Goal: Task Accomplishment & Management: Manage account settings

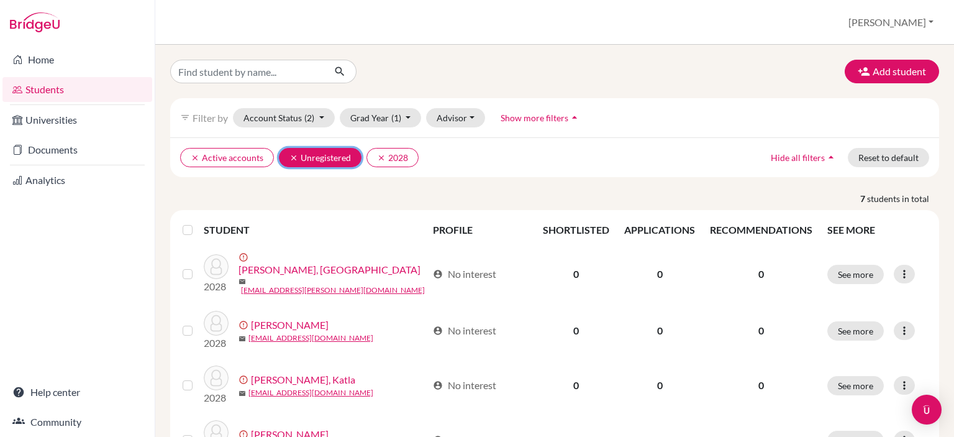
click at [293, 153] on icon "clear" at bounding box center [293, 157] width 9 height 9
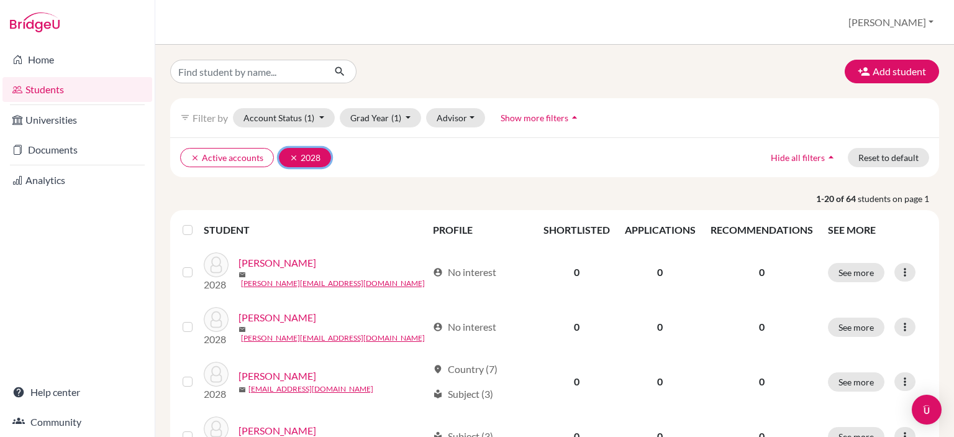
click at [292, 158] on icon "clear" at bounding box center [293, 157] width 9 height 9
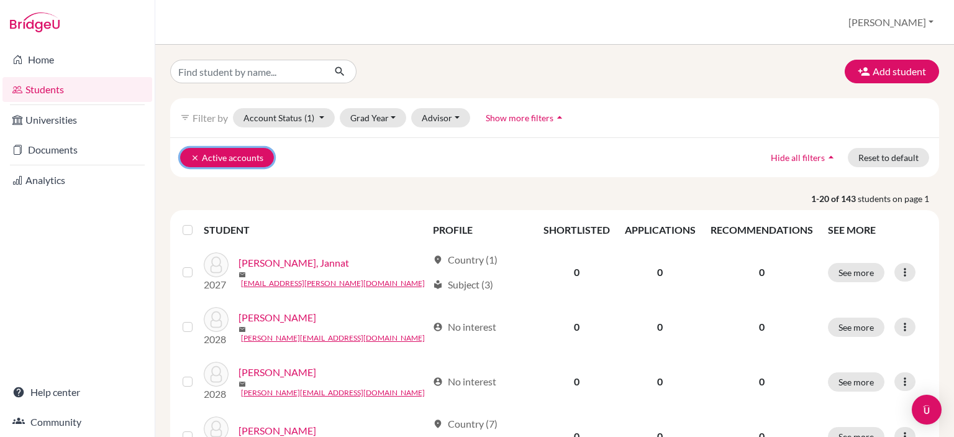
click at [194, 156] on icon "clear" at bounding box center [195, 157] width 9 height 9
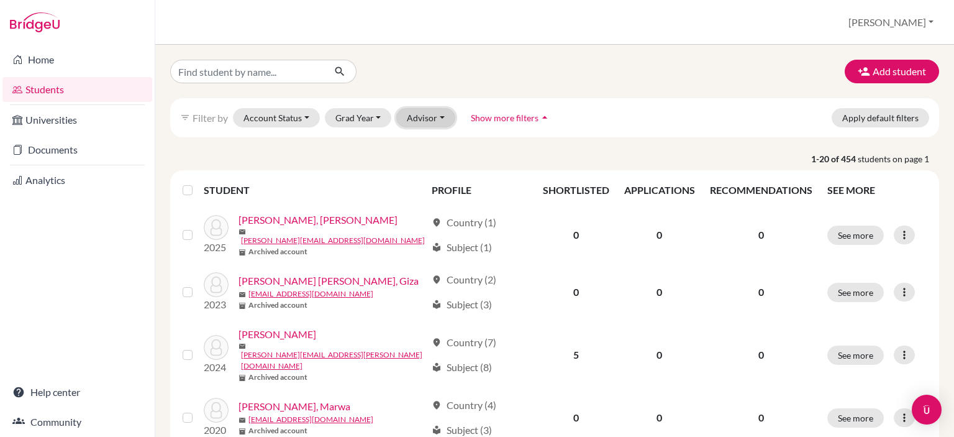
click at [434, 120] on button "Advisor" at bounding box center [425, 117] width 59 height 19
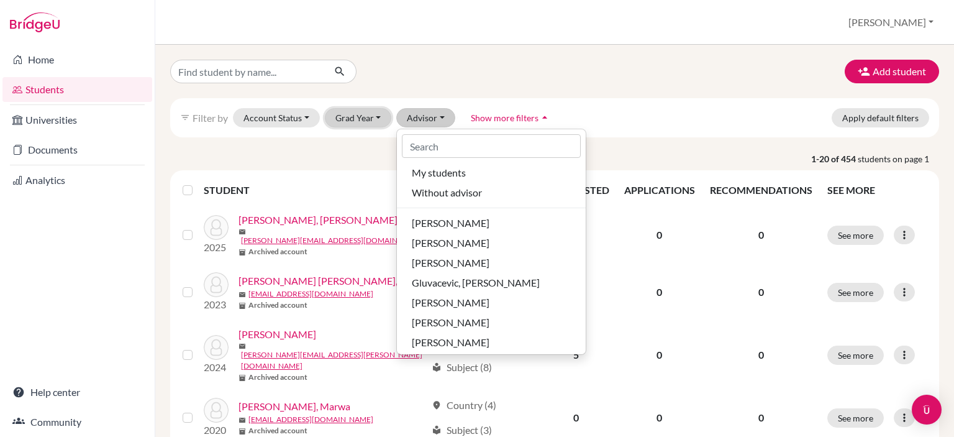
click at [376, 124] on button "Grad Year" at bounding box center [358, 117] width 67 height 19
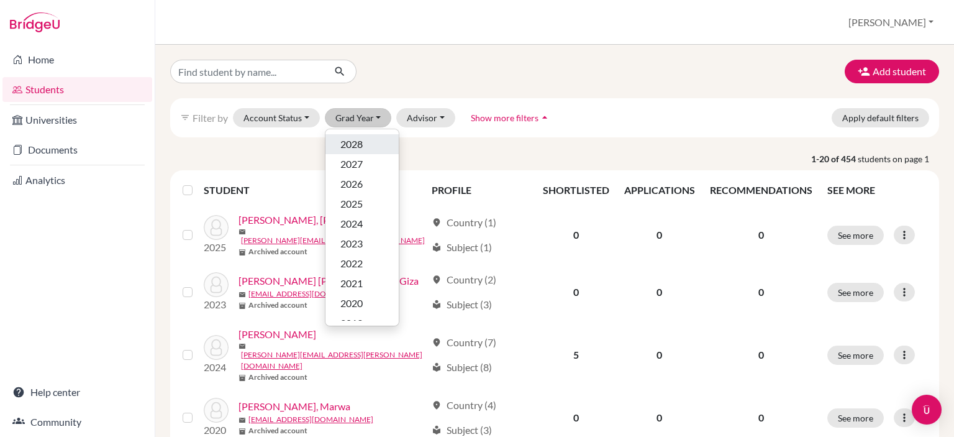
click at [367, 144] on div "2028" at bounding box center [361, 144] width 43 height 15
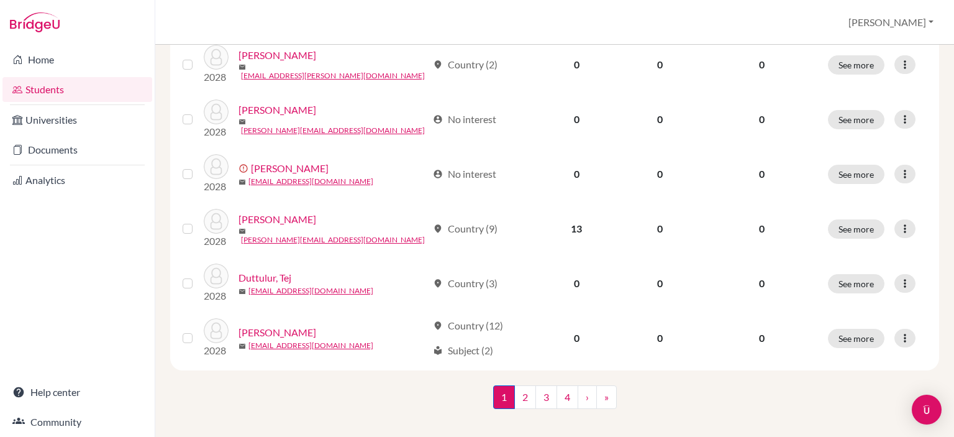
scroll to position [983, 0]
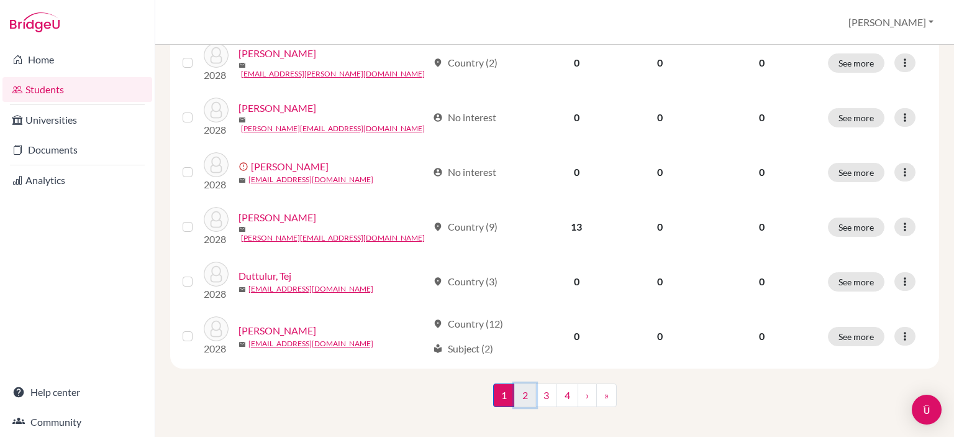
click at [522, 389] on link "2" at bounding box center [525, 395] width 22 height 24
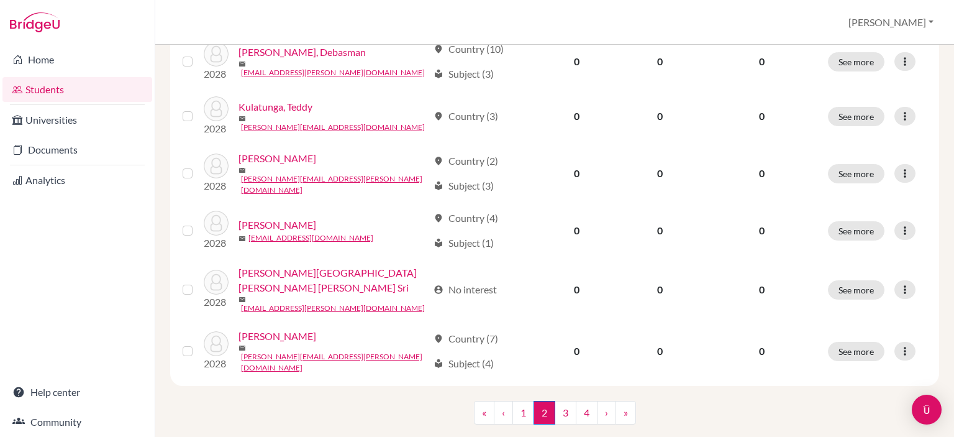
scroll to position [1009, 0]
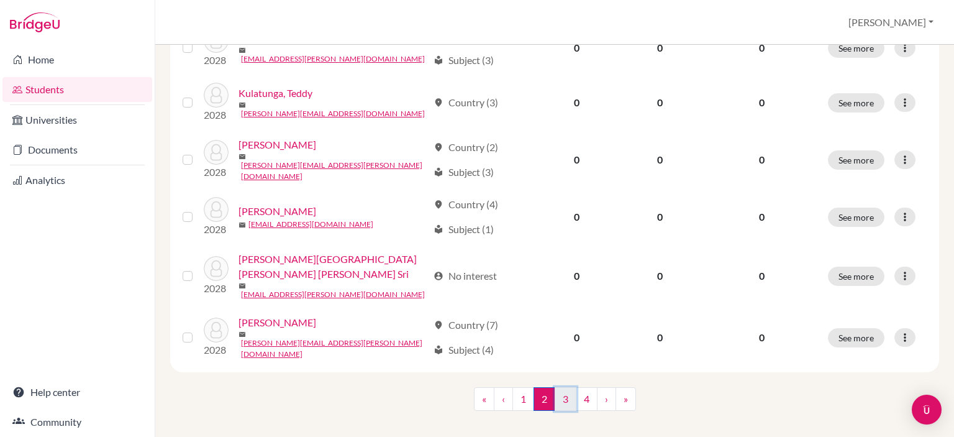
click at [562, 387] on link "3" at bounding box center [566, 399] width 22 height 24
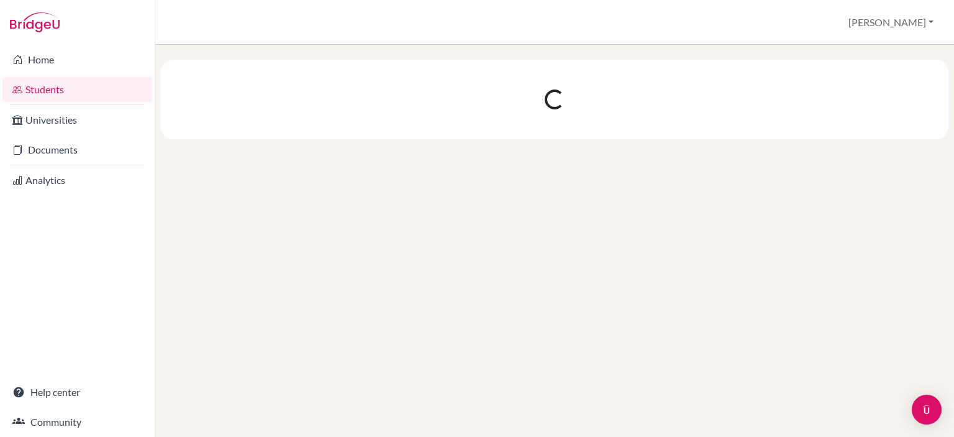
scroll to position [0, 0]
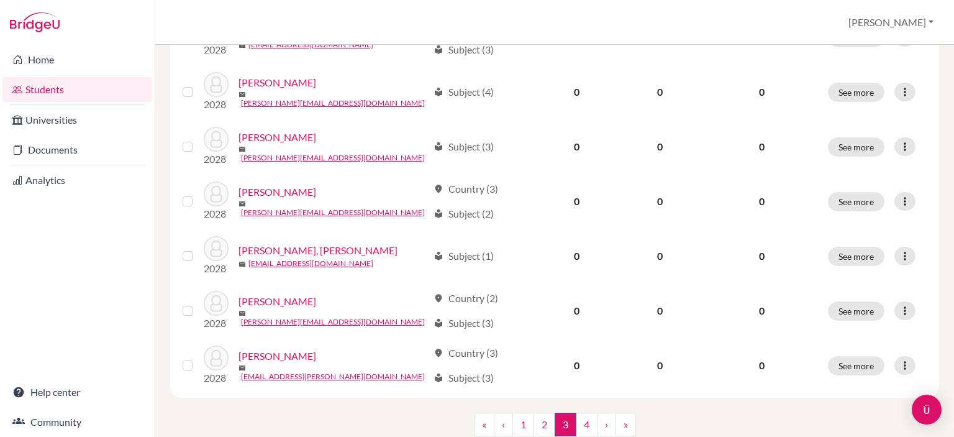
scroll to position [983, 0]
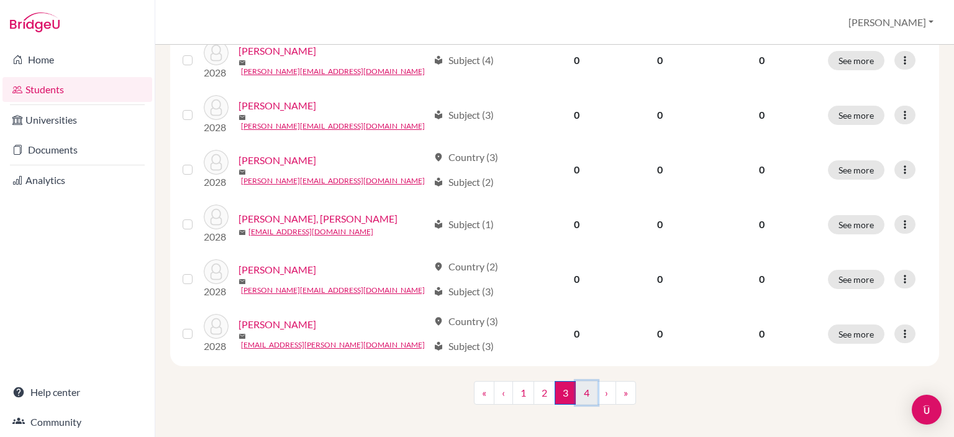
click at [576, 387] on link "4" at bounding box center [587, 393] width 22 height 24
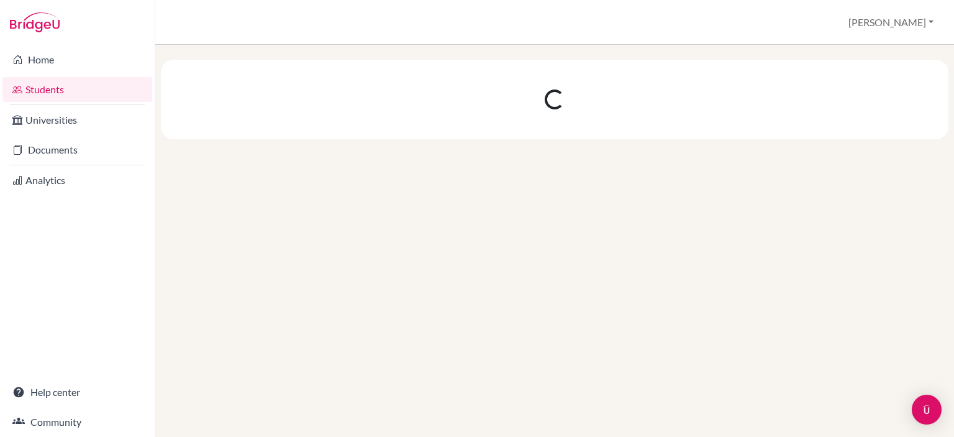
scroll to position [0, 0]
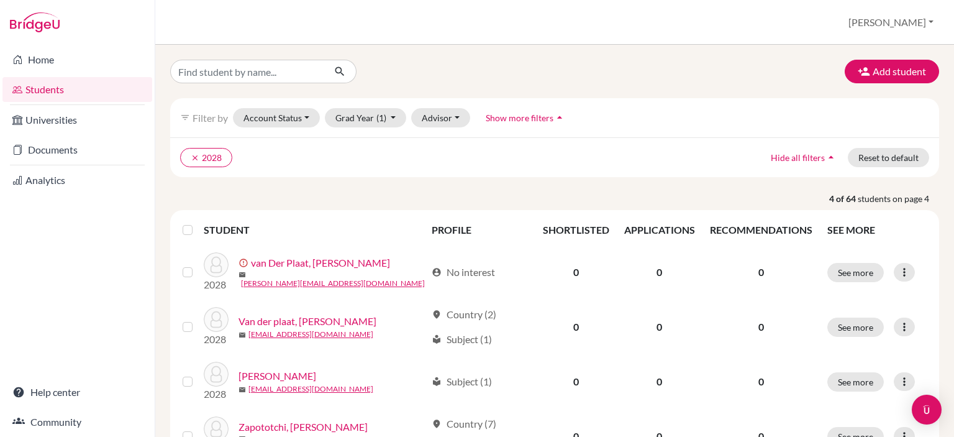
scroll to position [109, 0]
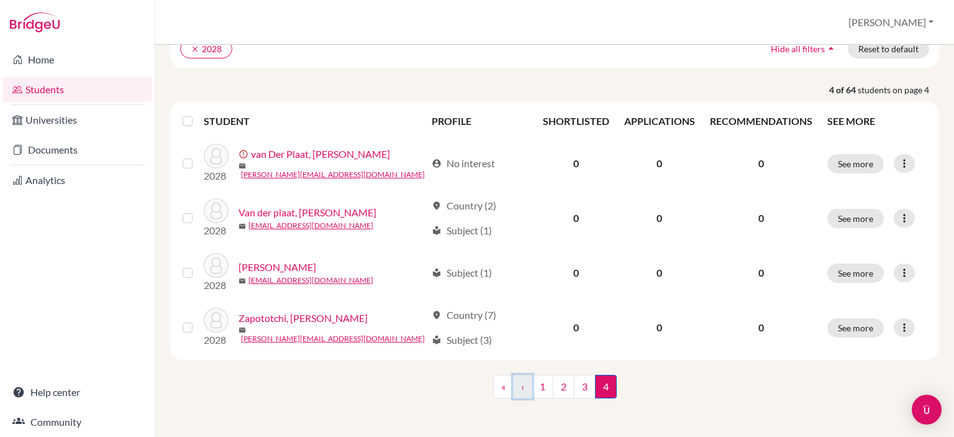
click at [514, 387] on link "‹" at bounding box center [522, 386] width 19 height 24
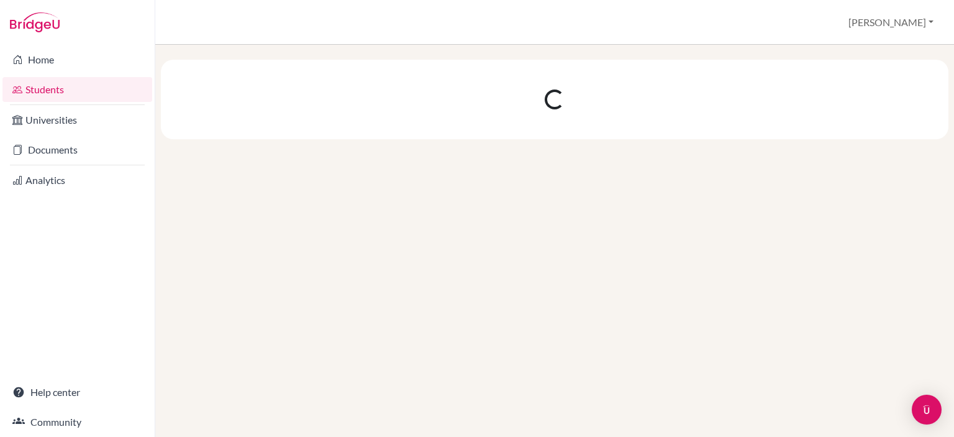
scroll to position [0, 0]
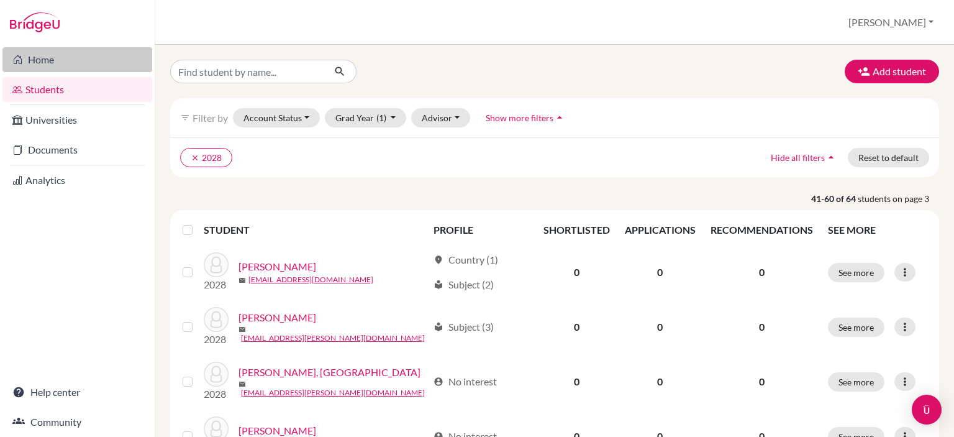
click at [31, 58] on link "Home" at bounding box center [77, 59] width 150 height 25
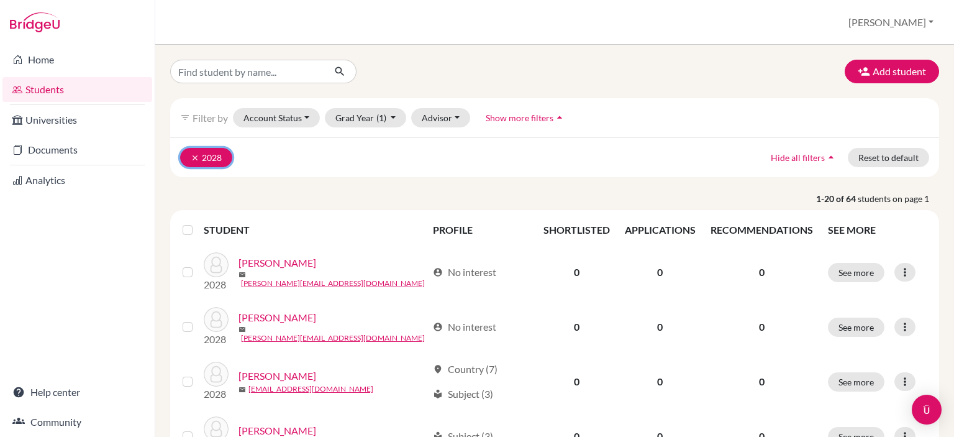
click at [199, 156] on icon "clear" at bounding box center [195, 157] width 9 height 9
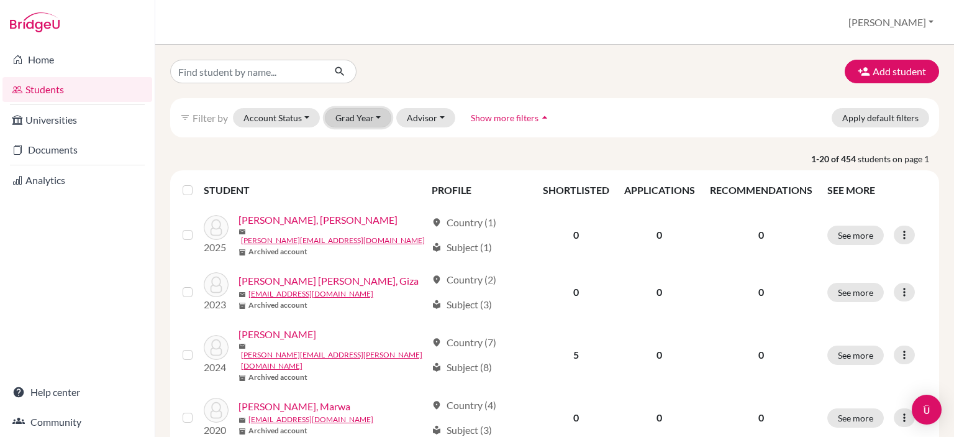
click at [378, 117] on button "Grad Year" at bounding box center [358, 117] width 67 height 19
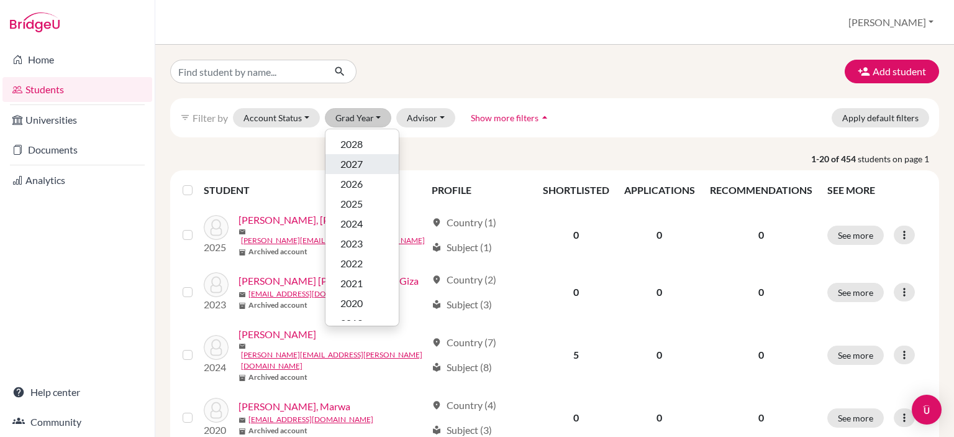
click at [363, 161] on div "2027" at bounding box center [361, 163] width 43 height 15
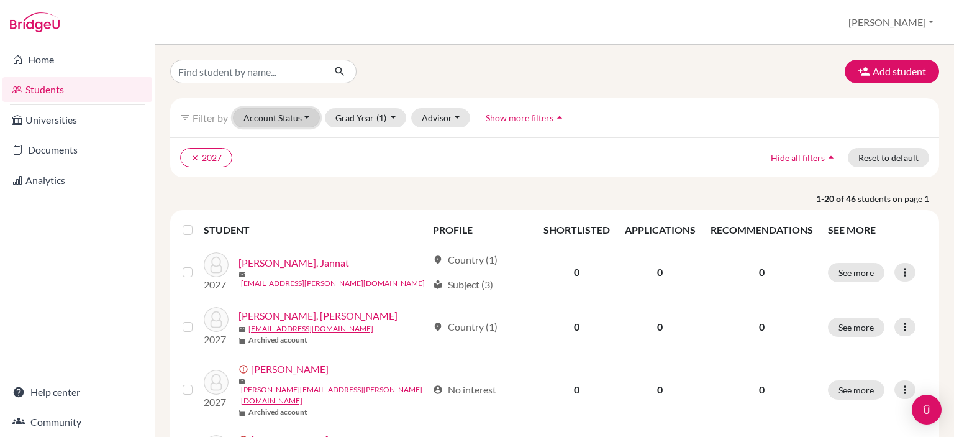
click at [304, 114] on button "Account Status" at bounding box center [276, 117] width 87 height 19
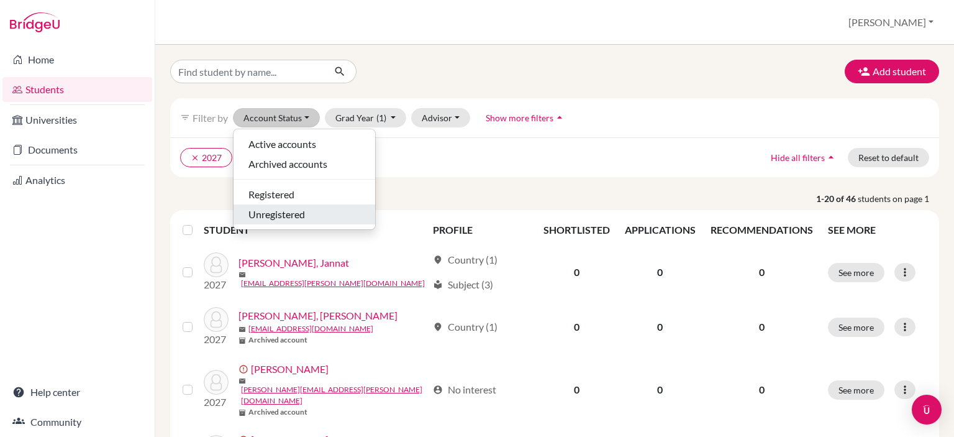
click at [272, 219] on span "Unregistered" at bounding box center [276, 214] width 57 height 15
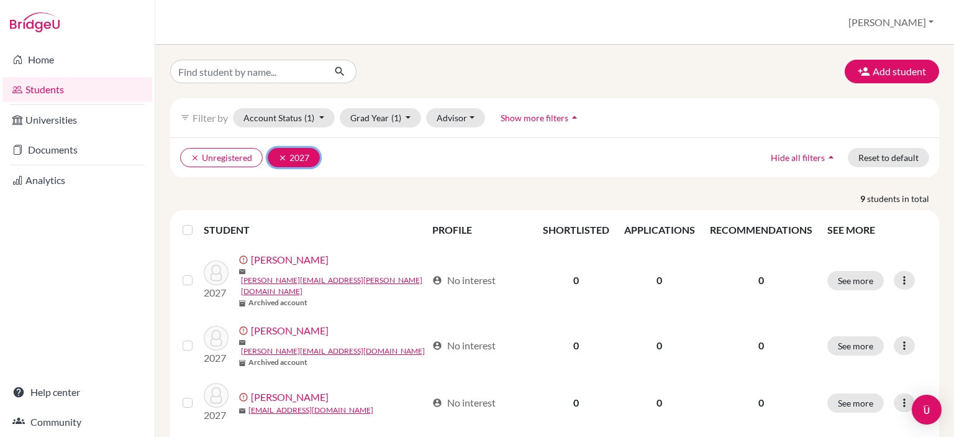
click at [281, 157] on icon "clear" at bounding box center [282, 157] width 9 height 9
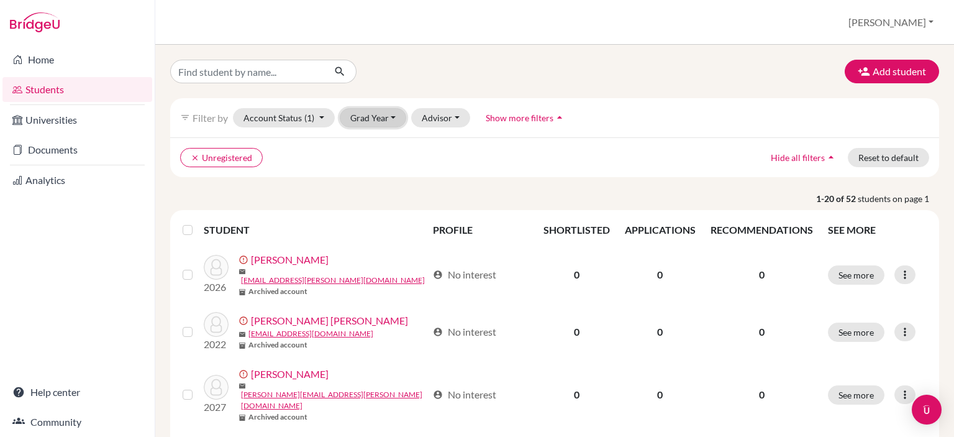
click at [387, 117] on button "Grad Year" at bounding box center [373, 117] width 67 height 19
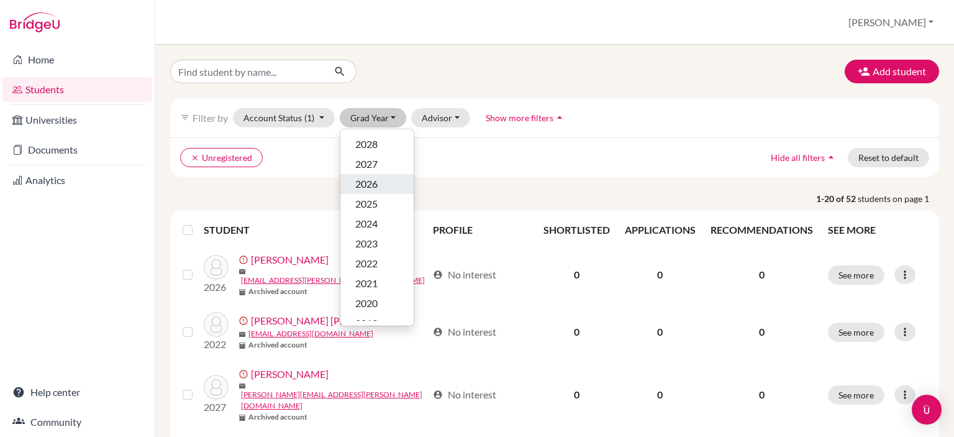
click at [378, 188] on div "2026" at bounding box center [376, 183] width 43 height 15
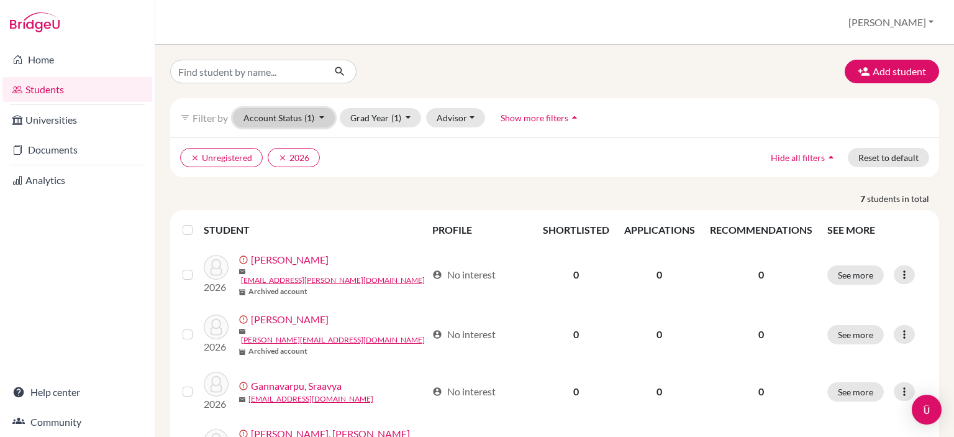
click at [316, 115] on button "Account Status (1)" at bounding box center [284, 117] width 102 height 19
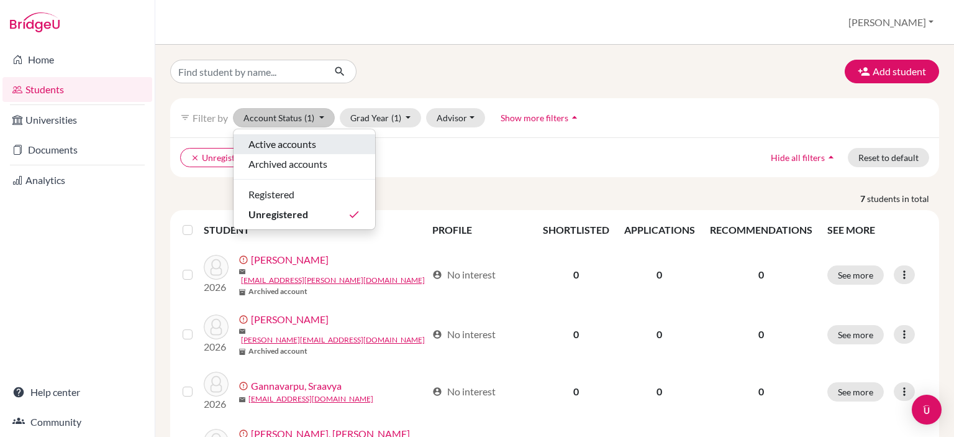
click at [296, 141] on span "Active accounts" at bounding box center [282, 144] width 68 height 15
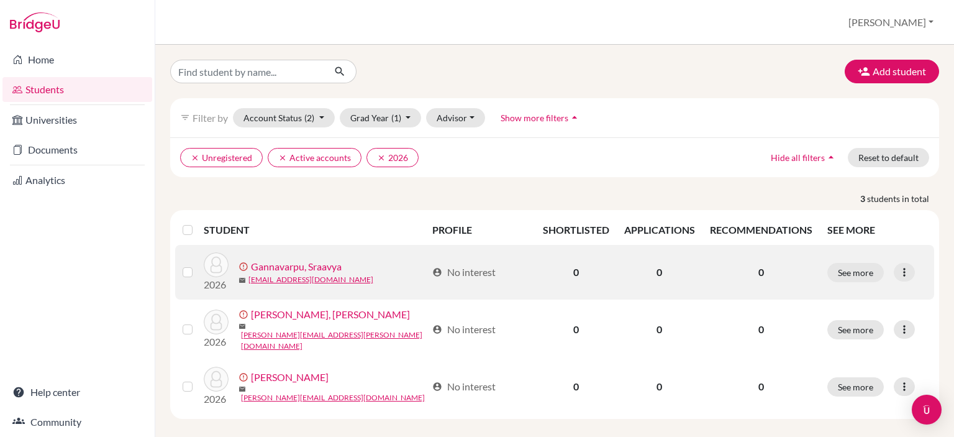
scroll to position [6, 0]
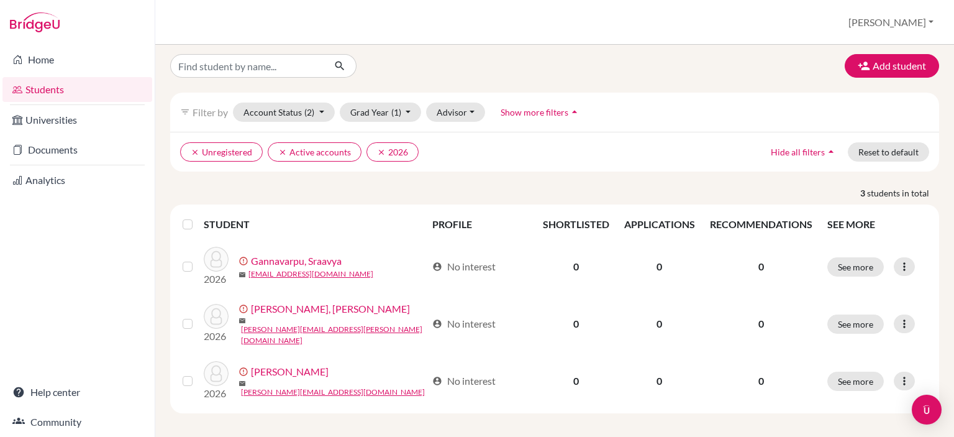
click at [40, 89] on link "Students" at bounding box center [77, 89] width 150 height 25
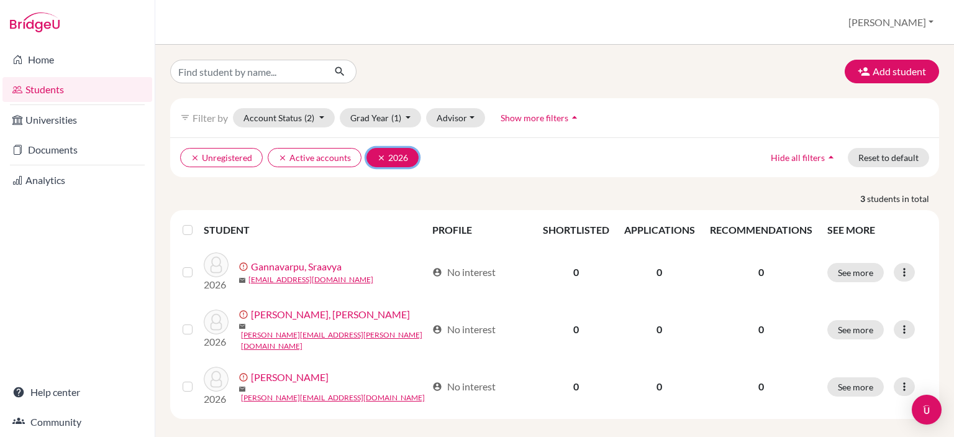
click at [378, 155] on icon "clear" at bounding box center [381, 157] width 9 height 9
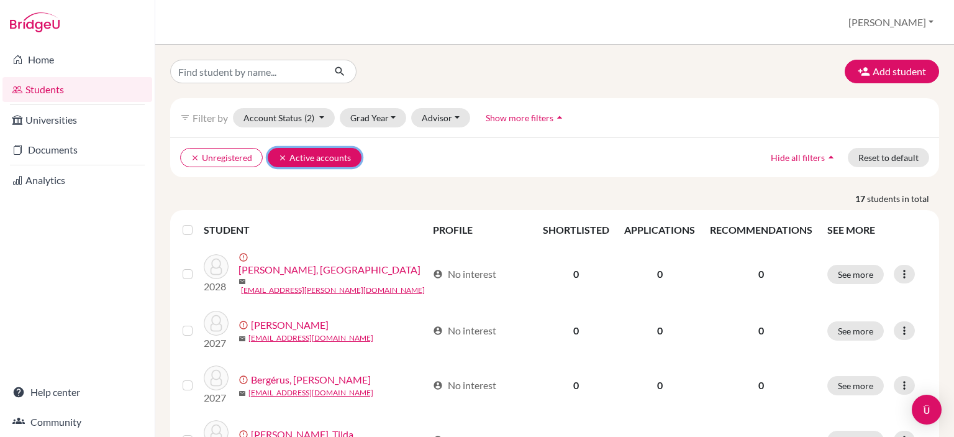
click at [281, 155] on icon "clear" at bounding box center [282, 157] width 9 height 9
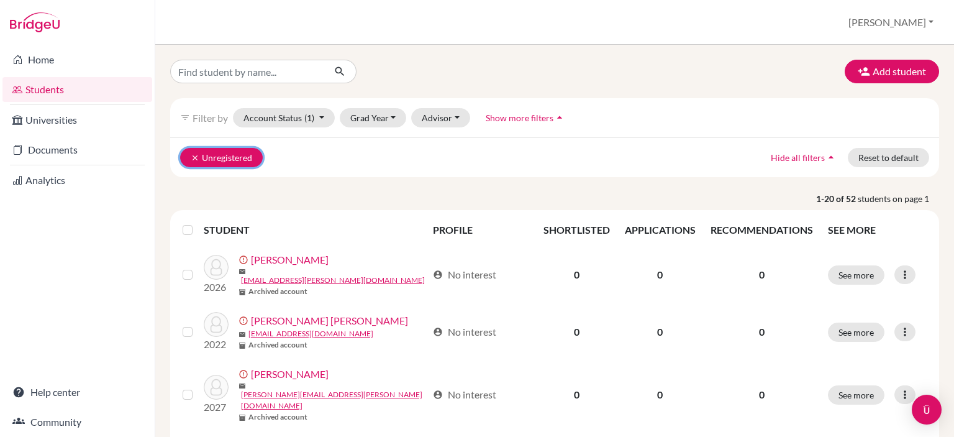
click at [196, 156] on icon "clear" at bounding box center [195, 157] width 9 height 9
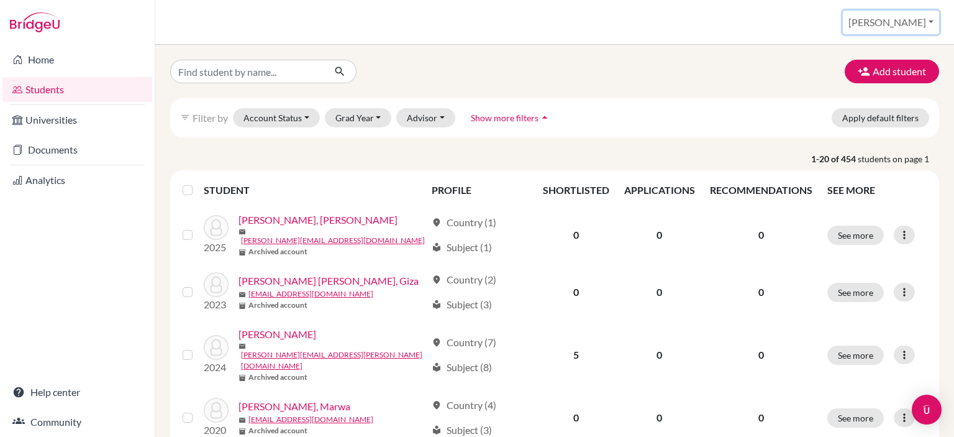
click at [913, 22] on button "[PERSON_NAME]" at bounding box center [891, 23] width 96 height 24
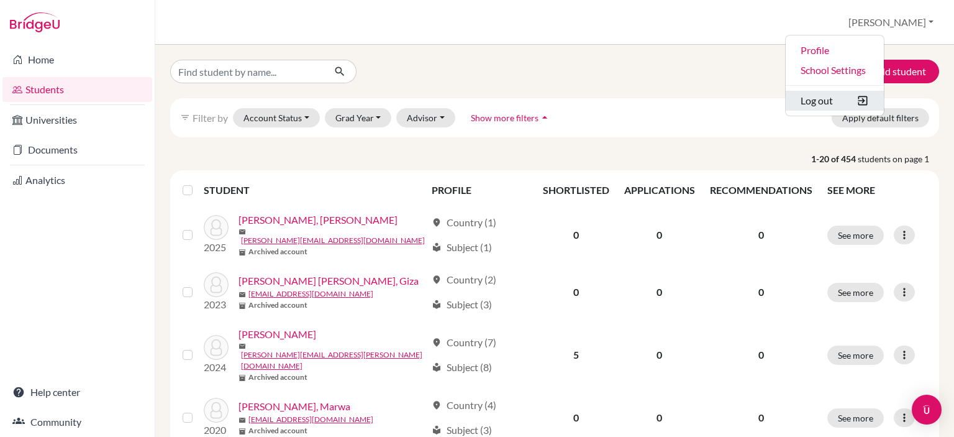
click at [865, 98] on button "Log out" at bounding box center [835, 101] width 98 height 20
